Goal: Ask a question

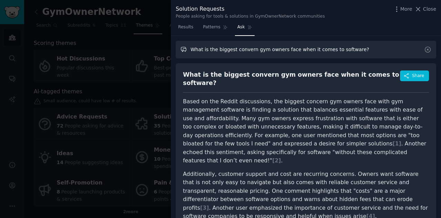
click at [269, 52] on input "What is the biggest convern gym owners face when it comes to software?" at bounding box center [306, 50] width 261 height 18
type input "Q"
type input "Whats the most reoccuring theme around scheduling"
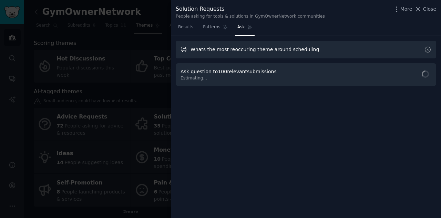
click at [258, 41] on input "Whats the most reoccuring theme around scheduling" at bounding box center [306, 50] width 261 height 18
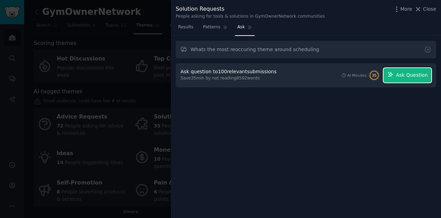
click at [413, 76] on span "Ask Question" at bounding box center [412, 74] width 32 height 7
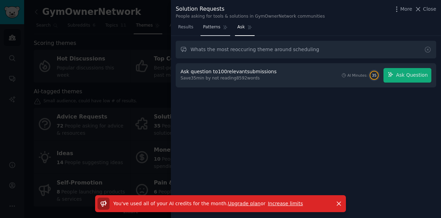
click at [210, 33] on link "Patterns" at bounding box center [215, 29] width 29 height 14
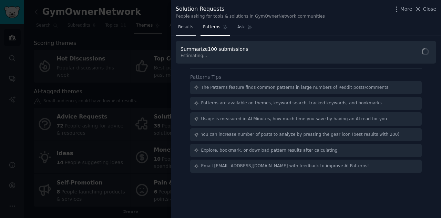
click at [185, 28] on span "Results" at bounding box center [185, 27] width 15 height 6
